Goal: Transaction & Acquisition: Purchase product/service

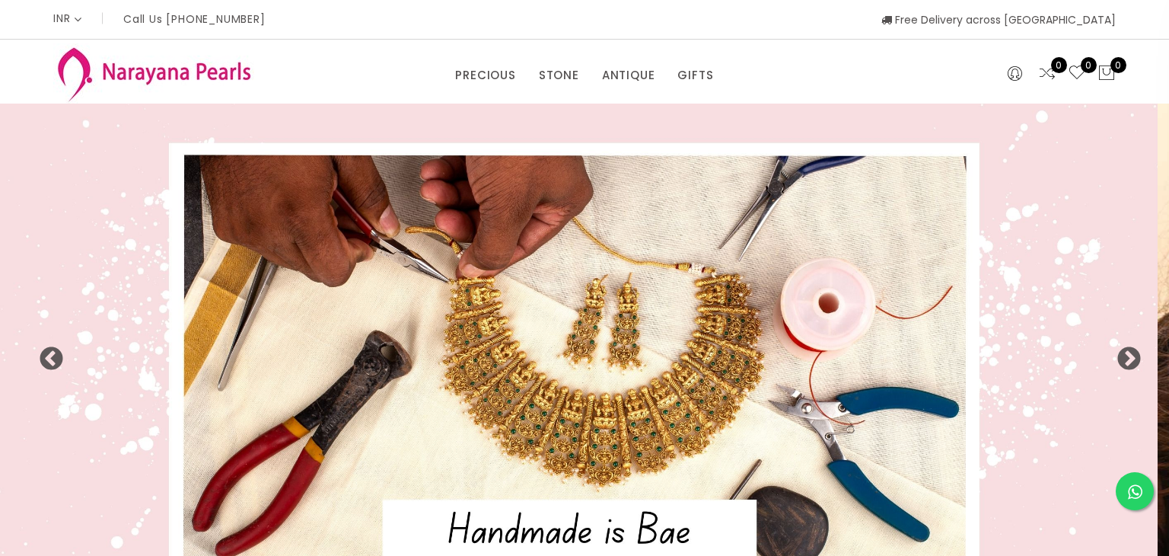
select select "INR"
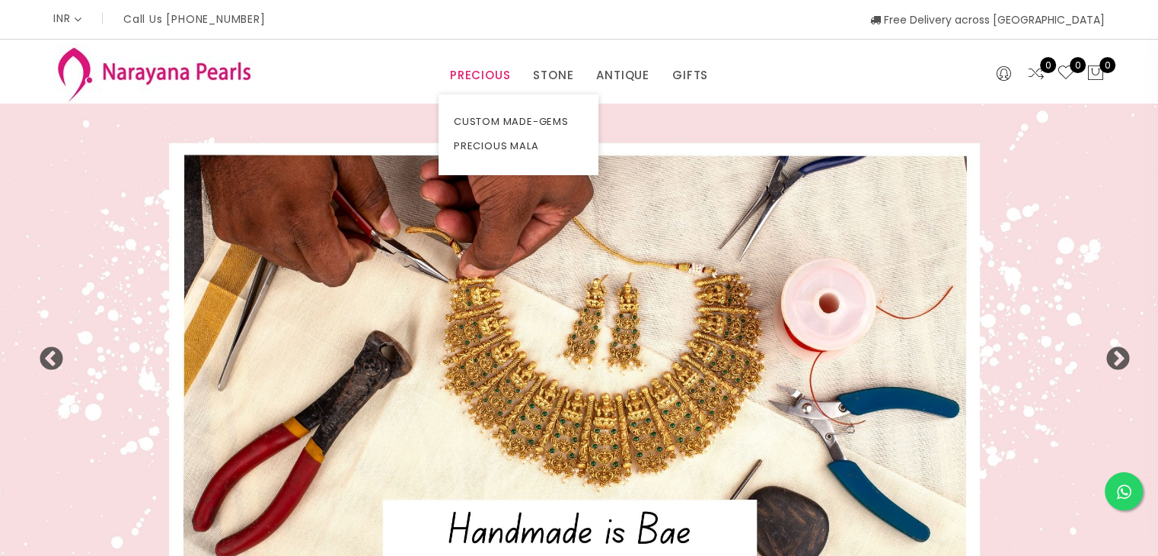
click at [457, 72] on link "PRECIOUS" at bounding box center [480, 75] width 60 height 23
click at [508, 127] on link "CUSTOM MADE-GEMS" at bounding box center [518, 122] width 129 height 24
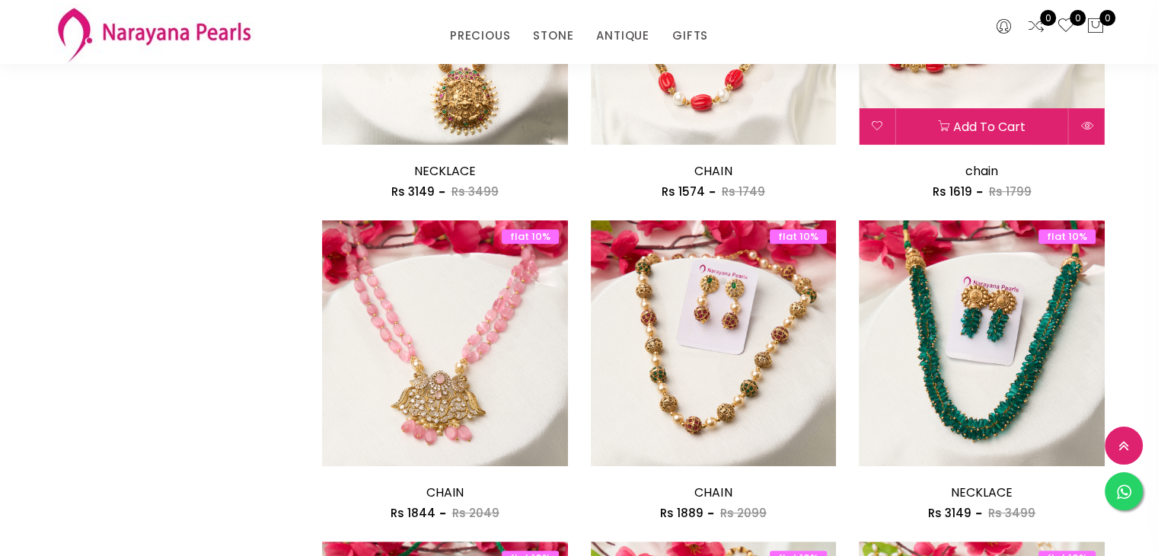
scroll to position [1142, 0]
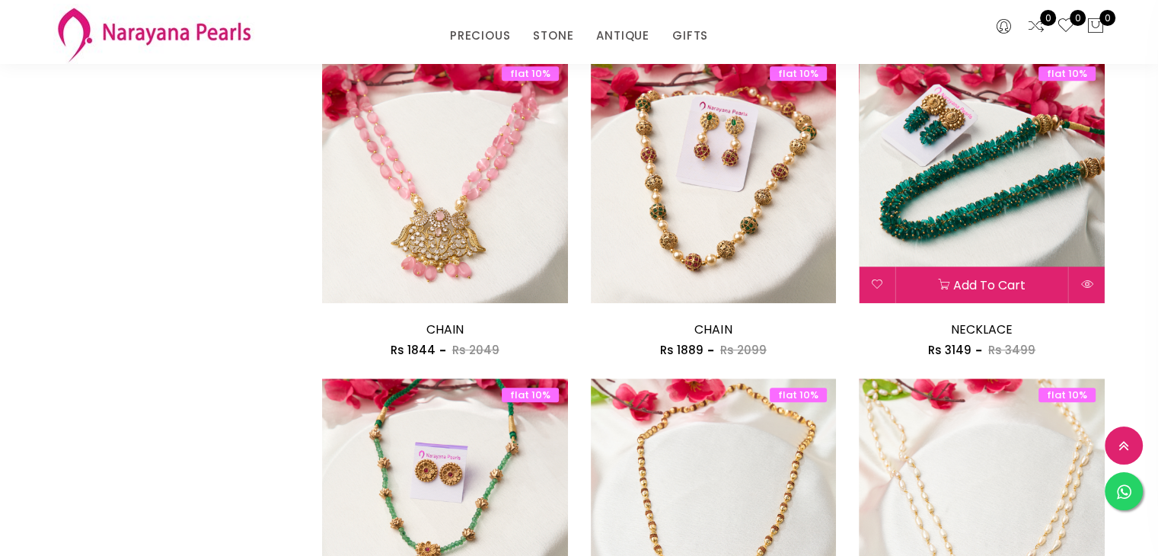
click at [1032, 220] on img at bounding box center [982, 180] width 246 height 246
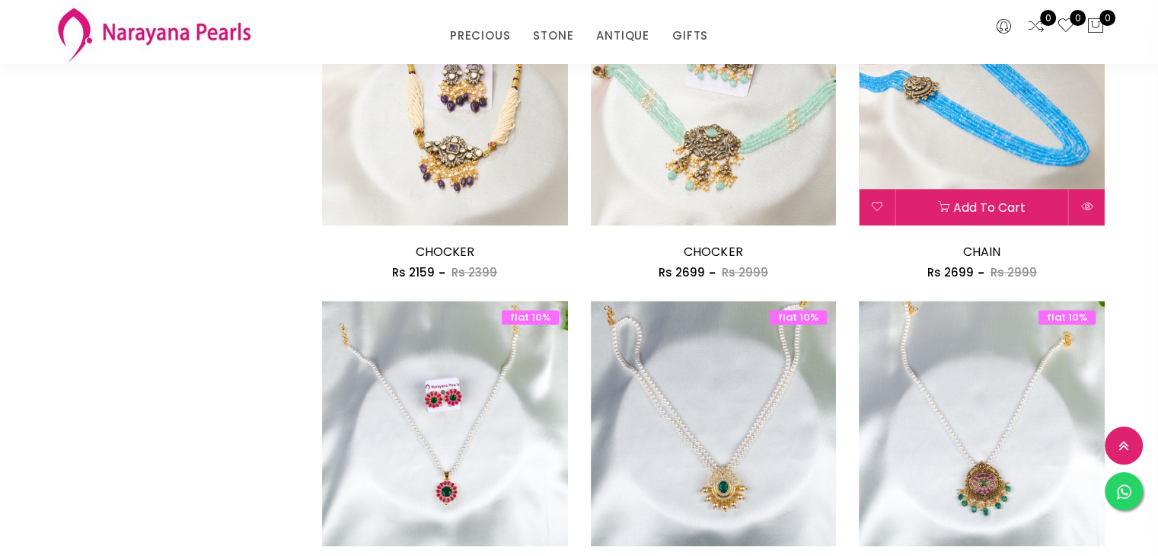
scroll to position [1992, 0]
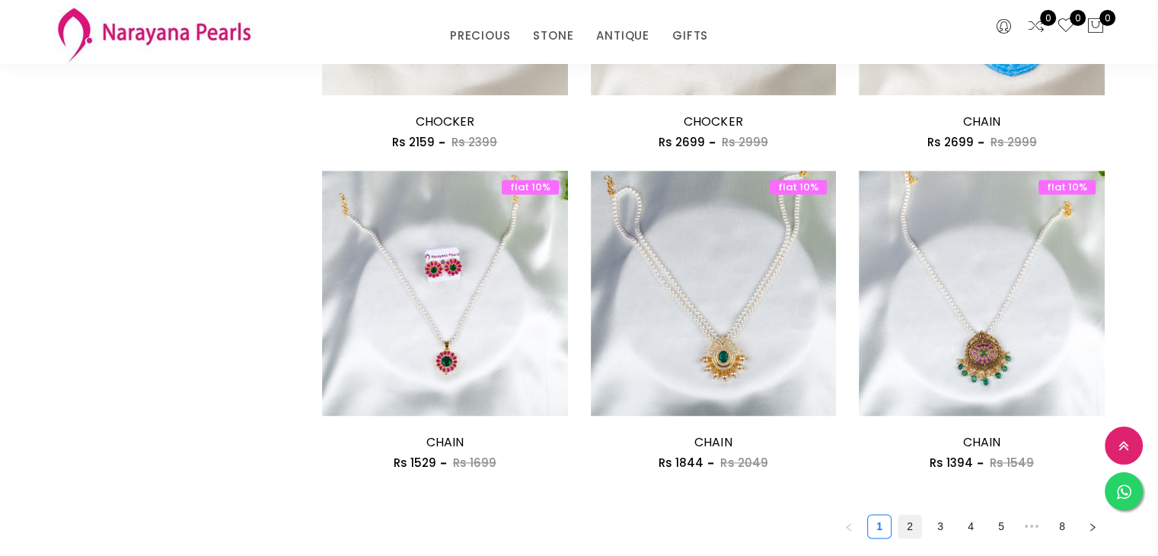
click at [906, 524] on link "2" at bounding box center [909, 526] width 23 height 23
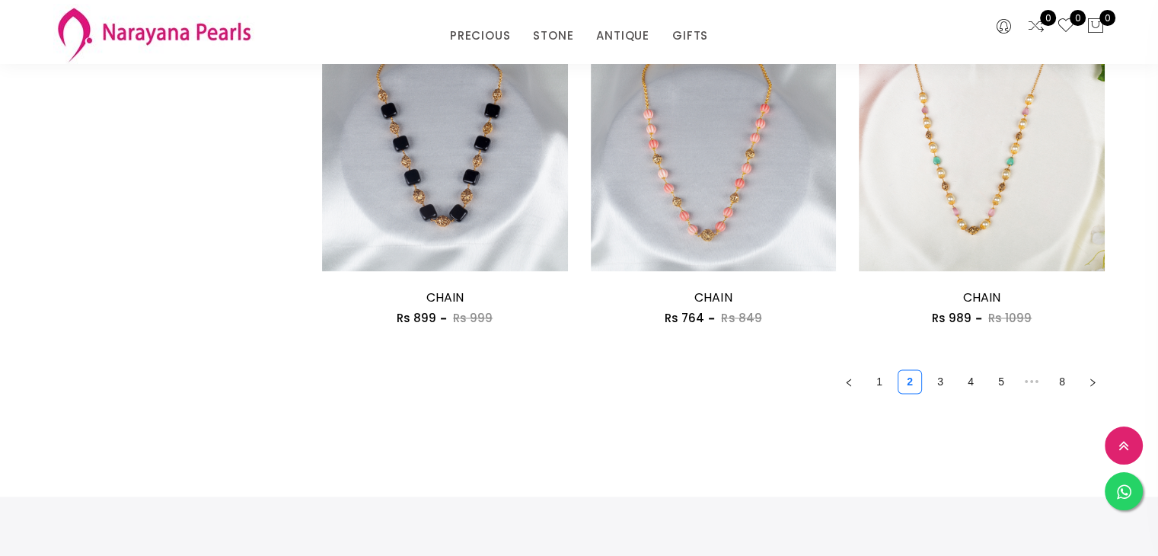
scroll to position [2283, 0]
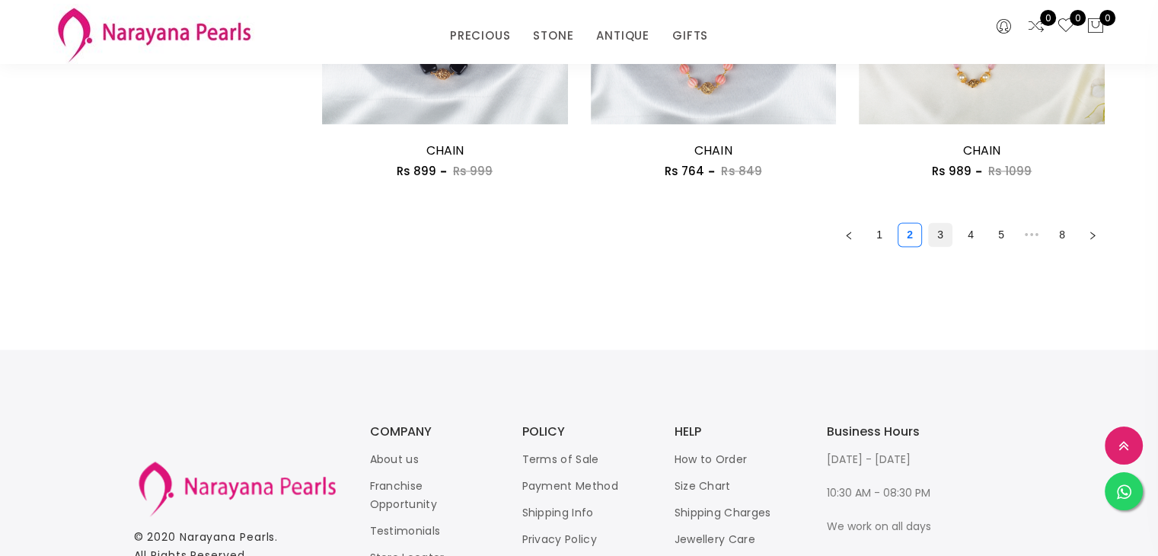
click at [950, 235] on link "3" at bounding box center [940, 234] width 23 height 23
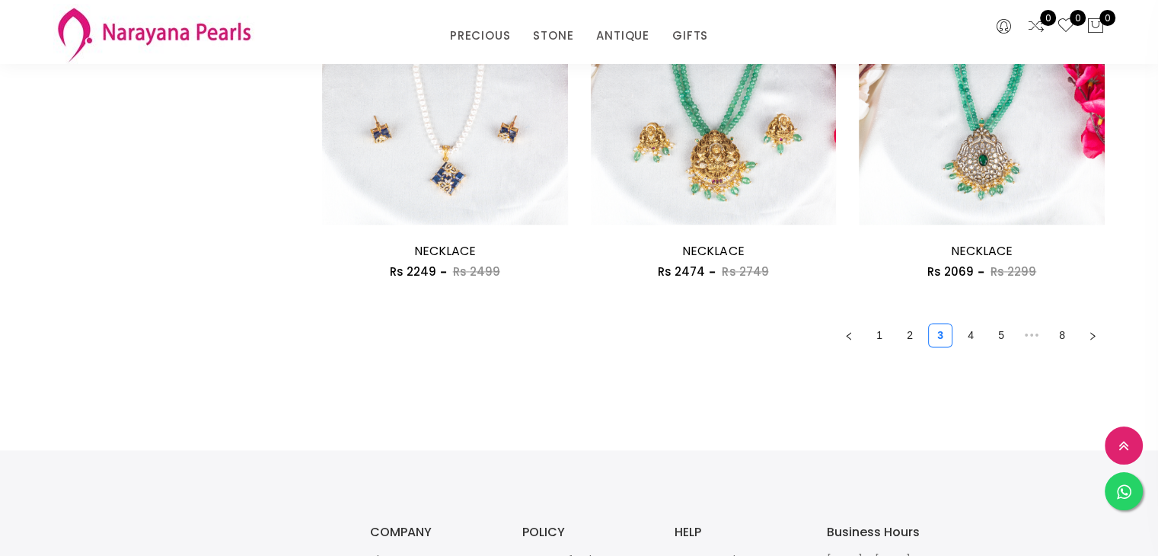
scroll to position [2207, 0]
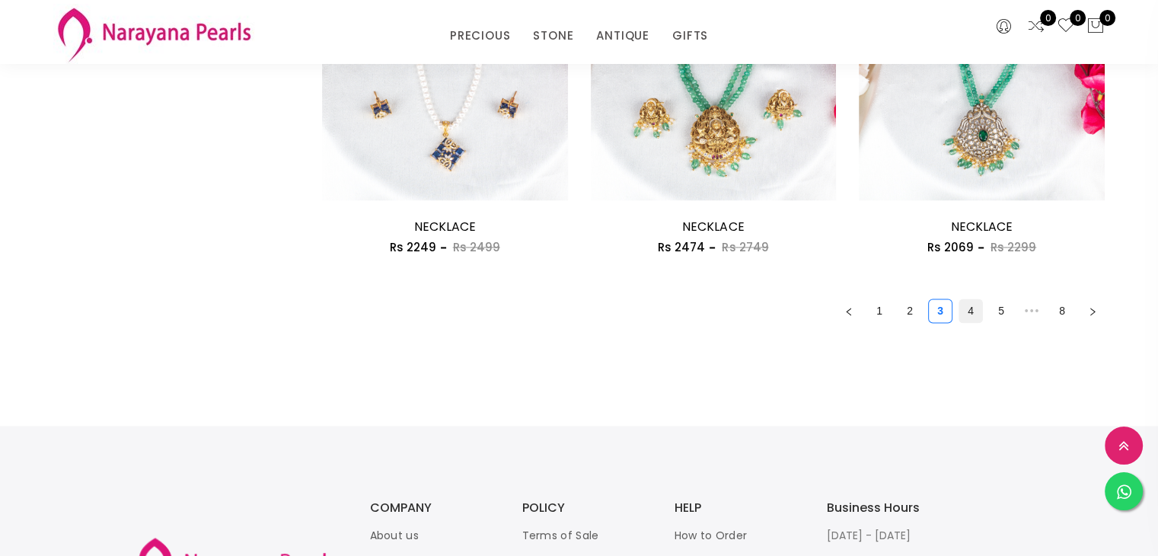
click at [974, 308] on link "4" at bounding box center [970, 310] width 23 height 23
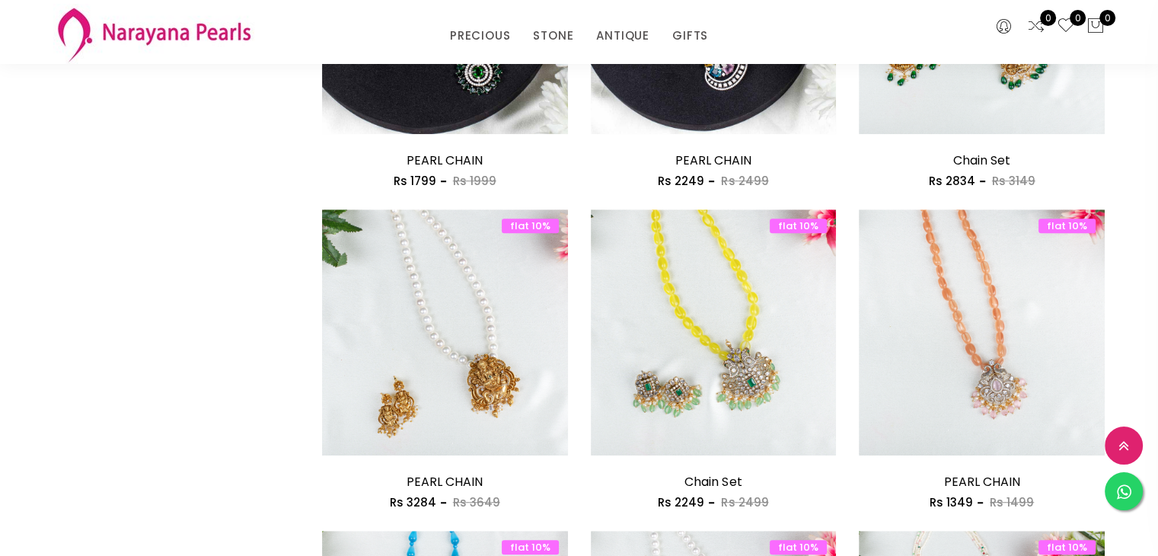
scroll to position [1446, 0]
